Goal: Information Seeking & Learning: Learn about a topic

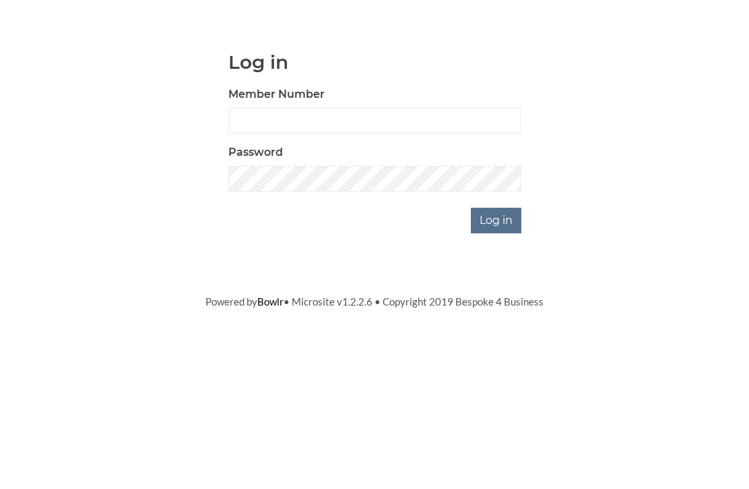
scroll to position [101, 0]
type input "0948"
click at [497, 309] on input "Log in" at bounding box center [496, 322] width 51 height 26
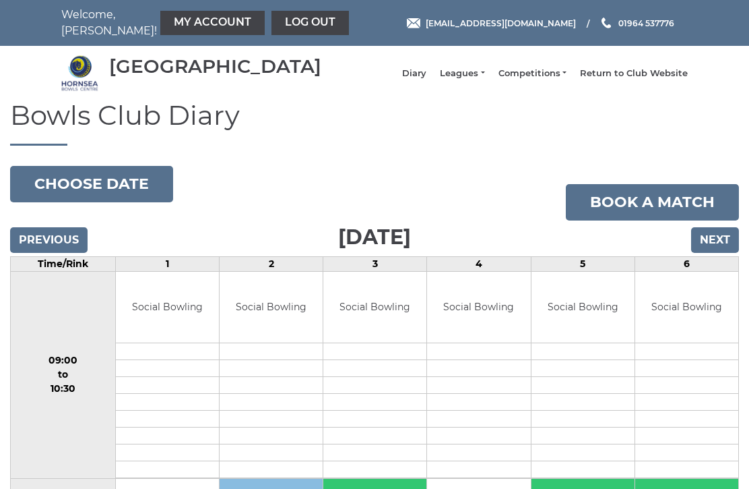
click at [546, 80] on link "Competitions" at bounding box center [533, 73] width 68 height 12
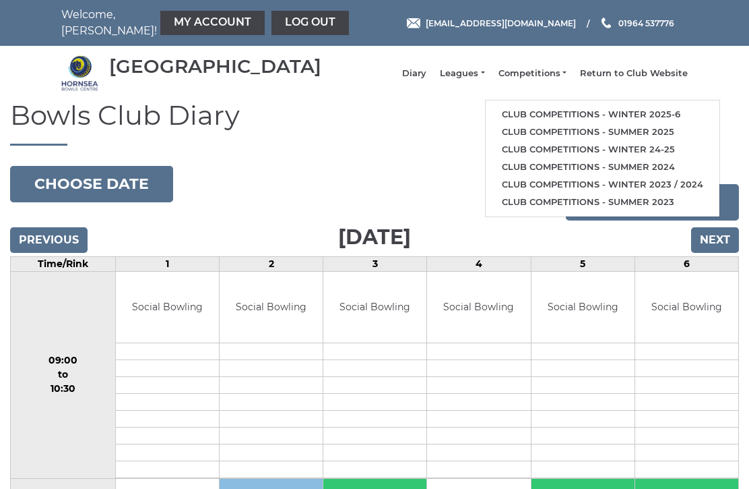
click at [620, 123] on link "Club competitions - Winter 2025-6" at bounding box center [603, 115] width 234 height 18
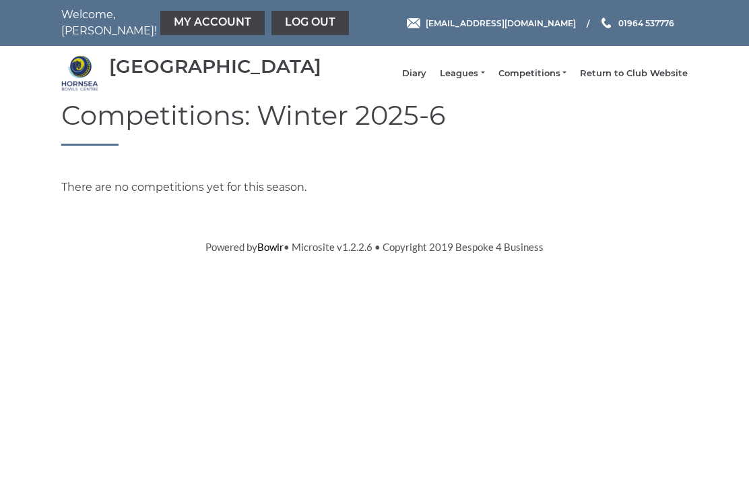
click at [548, 78] on link "Competitions" at bounding box center [533, 73] width 68 height 12
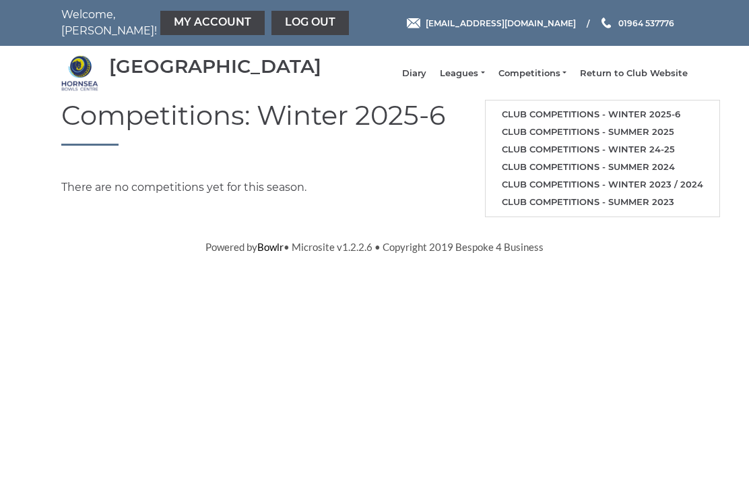
click at [591, 155] on link "Club competitions - Winter 24-25" at bounding box center [603, 150] width 234 height 18
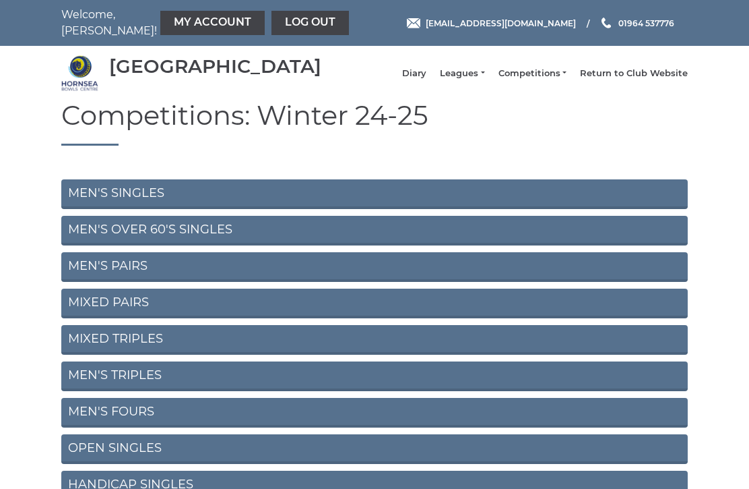
click at [140, 276] on link "MEN'S PAIRS" at bounding box center [374, 267] width 627 height 30
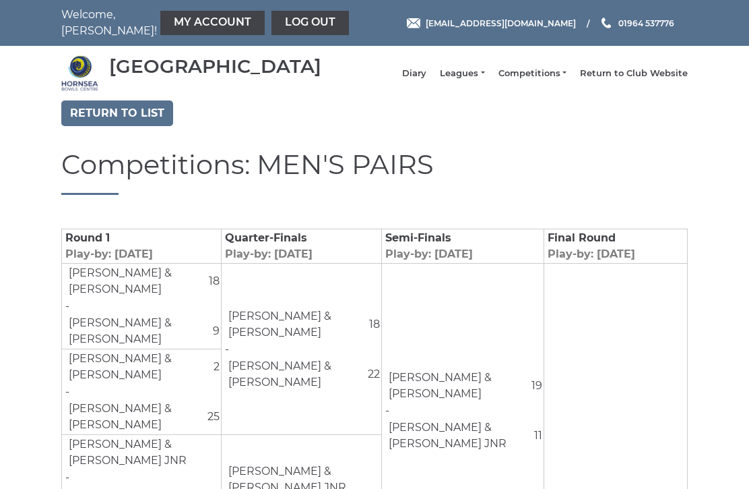
click at [538, 77] on link "Competitions" at bounding box center [533, 73] width 68 height 12
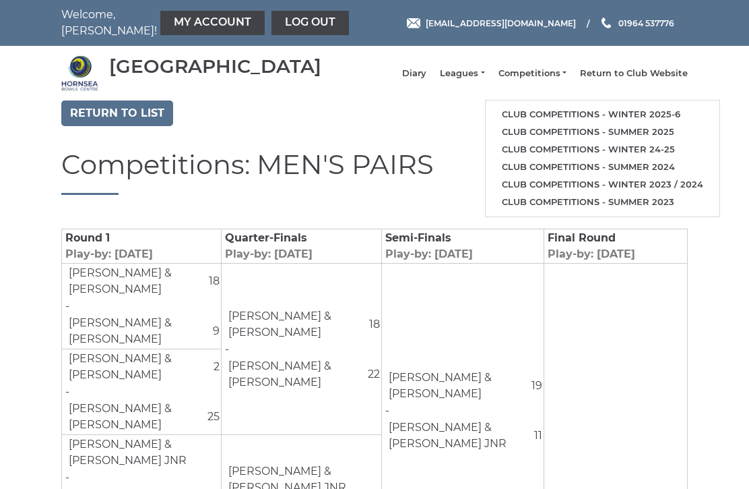
click at [575, 120] on link "Club competitions - Winter 2025-6" at bounding box center [603, 115] width 234 height 18
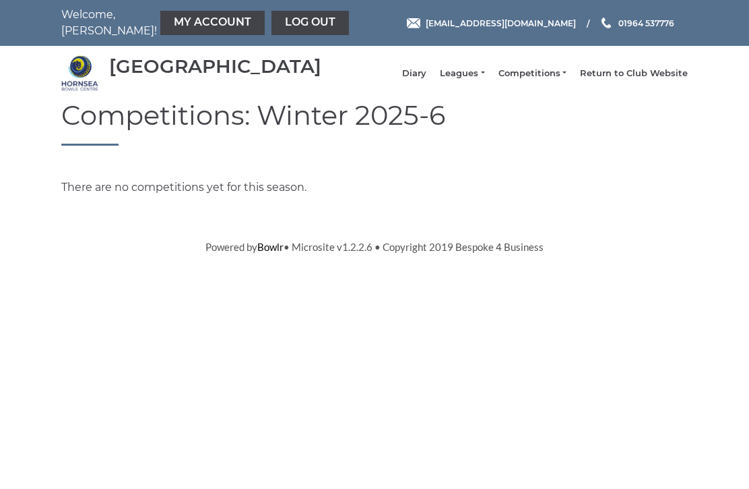
click at [635, 80] on link "Return to Club Website" at bounding box center [634, 73] width 108 height 12
click at [432, 255] on html "Welcome, Michael! My Account Log out hornseaindoorbowls@gmail.com" at bounding box center [374, 127] width 749 height 255
click at [485, 77] on link "Leagues" at bounding box center [462, 73] width 44 height 12
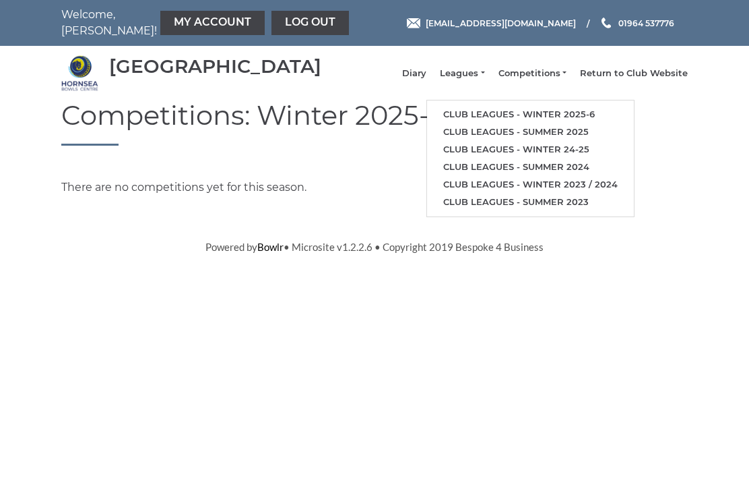
click at [563, 117] on link "Club leagues - Winter 2025-6" at bounding box center [530, 115] width 207 height 18
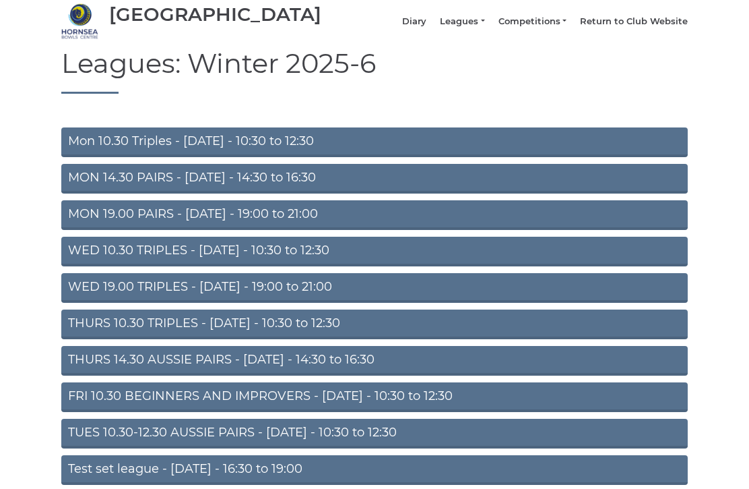
scroll to position [52, 0]
click at [248, 339] on link "THURS 10.30 TRIPLES - [DATE] - 10:30 to 12:30" at bounding box center [374, 324] width 627 height 30
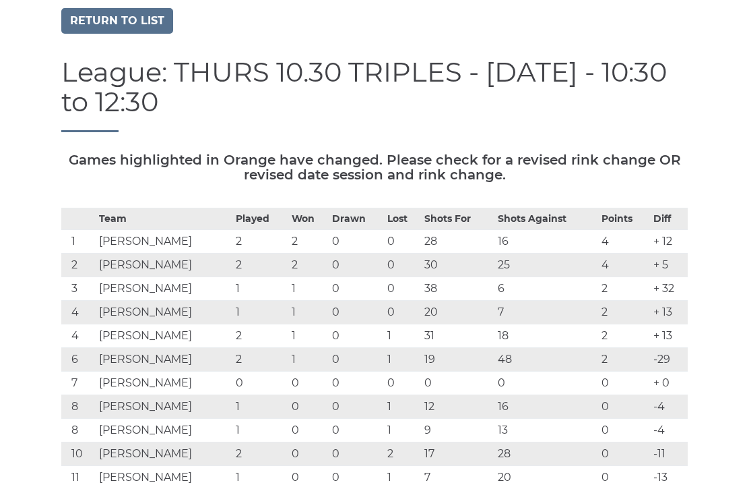
scroll to position [96, 0]
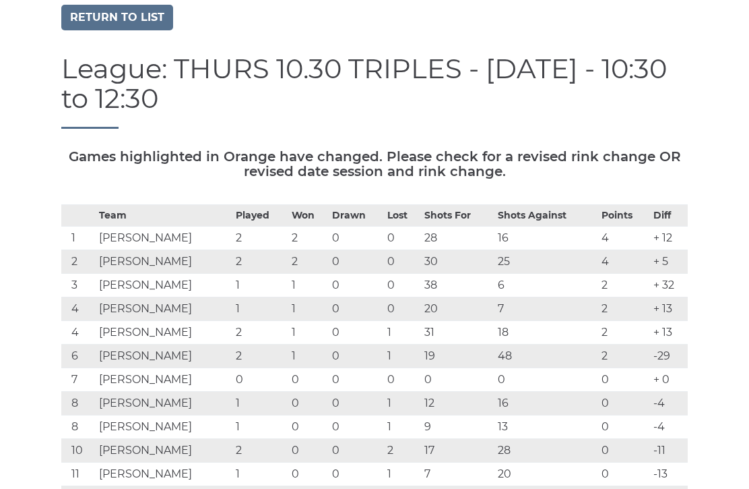
click at [111, 15] on link "Return to list" at bounding box center [117, 18] width 112 height 26
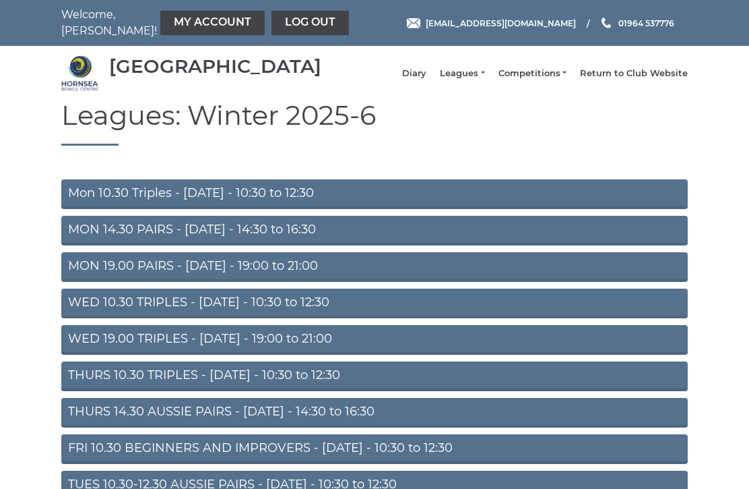
click at [258, 425] on link "THURS 14.30 AUSSIE PAIRS - [DATE] - 14:30 to 16:30" at bounding box center [374, 413] width 627 height 30
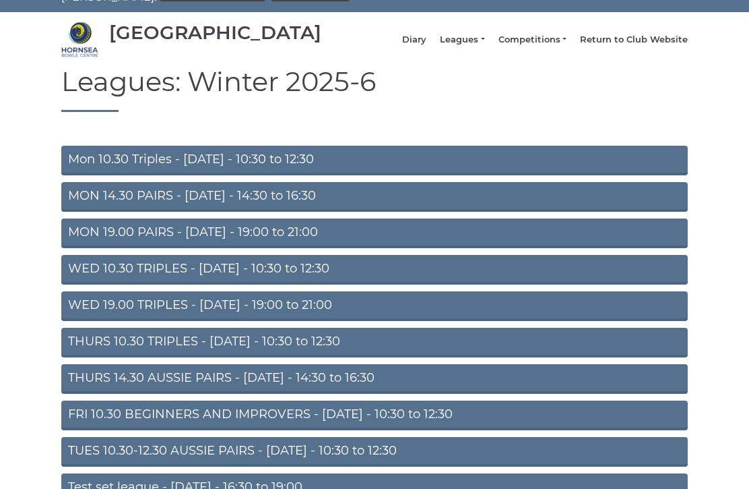
scroll to position [34, 0]
click at [229, 425] on link "FRI 10.30 BEGINNERS AND IMPROVERS - [DATE] - 10:30 to 12:30" at bounding box center [374, 415] width 627 height 30
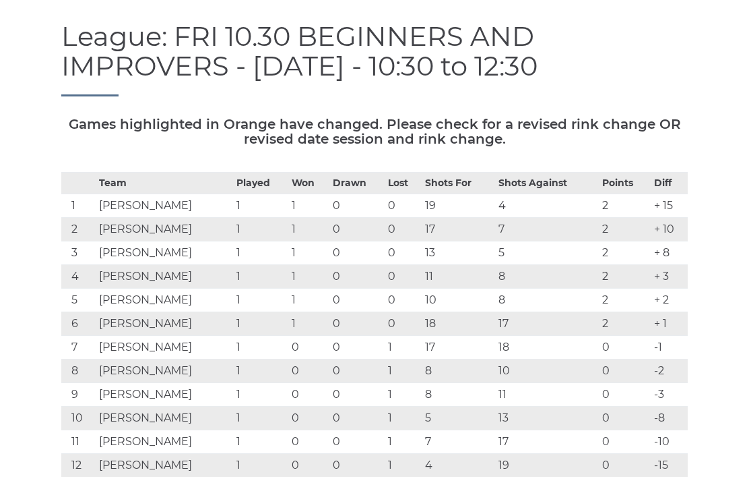
scroll to position [119, 0]
